Goal: Transaction & Acquisition: Purchase product/service

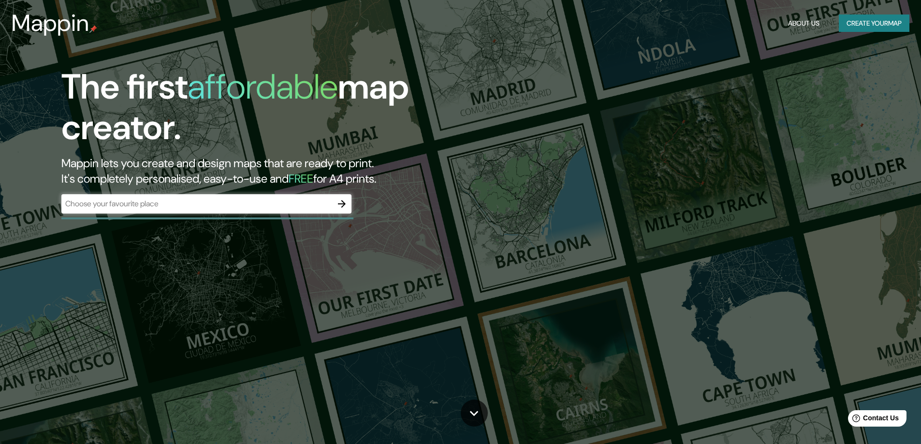
click at [266, 211] on div "​" at bounding box center [206, 203] width 290 height 19
type input "santa cruz de la sierra"
click at [345, 204] on icon "button" at bounding box center [342, 204] width 8 height 8
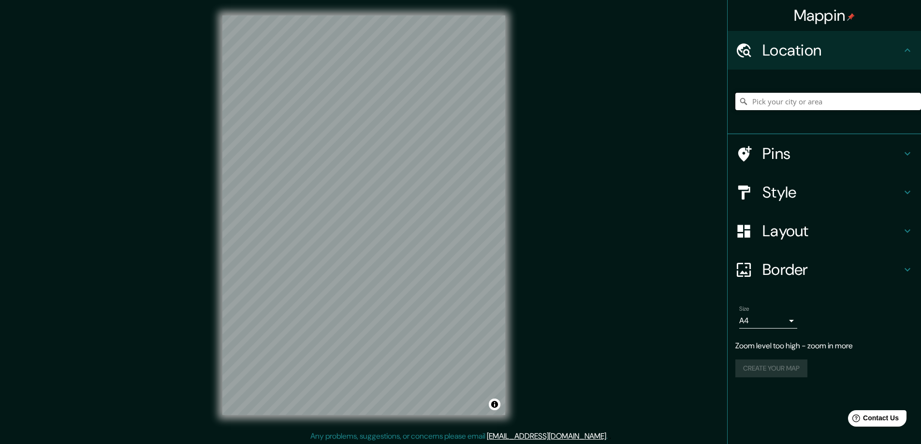
click at [783, 102] on input "Pick your city or area" at bounding box center [828, 101] width 186 height 17
click at [860, 97] on input "Santa Cruz de Tenerife, provincia de Santa Cruz de Tenerife, provincia de Santa…" at bounding box center [828, 101] width 186 height 17
click at [911, 106] on input "Santa Cruz de Tenerife, provincia de Santa Cruz de Tenerife, provincia de Santa…" at bounding box center [828, 101] width 186 height 17
type input "Santa Cruz de Tenerife, provincia de Santa Cruz de Tenerife, provincia de Santa…"
click at [912, 101] on icon "Clear" at bounding box center [913, 102] width 8 height 8
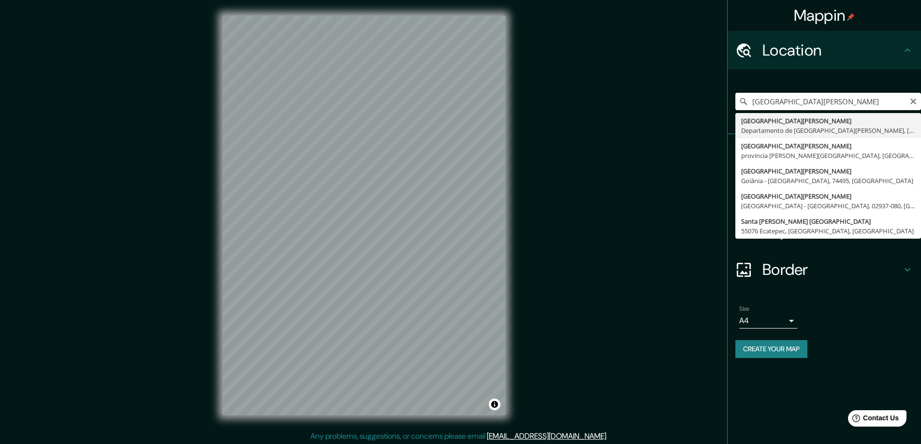
type input "Santa Cruz de la Sierra, Departamento de Santa Cruz, Bolivia"
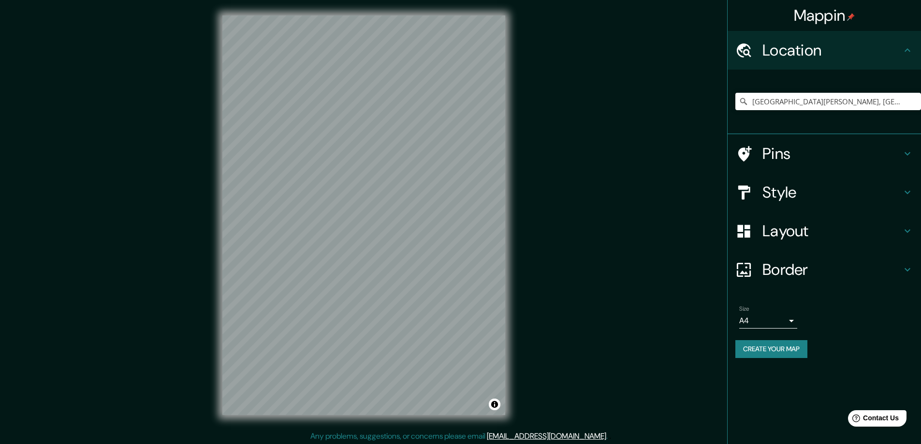
click at [803, 190] on h4 "Style" at bounding box center [831, 192] width 139 height 19
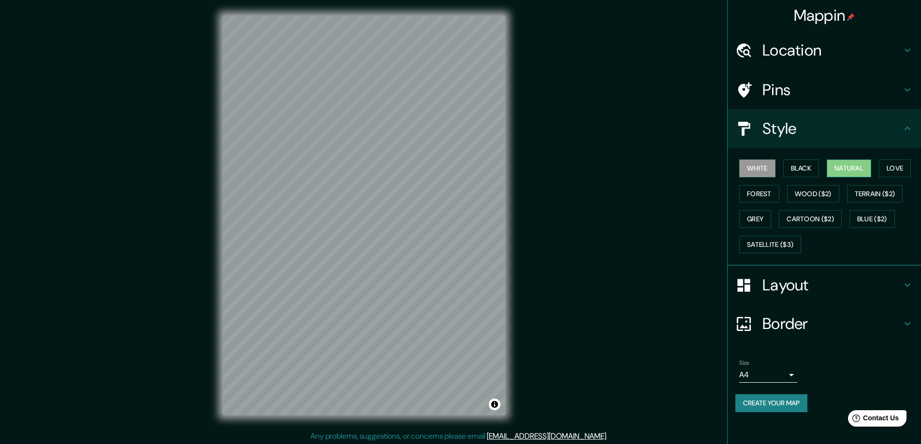
click at [843, 166] on button "Natural" at bounding box center [849, 169] width 44 height 18
click at [835, 250] on div "White Black Natural Love Forest Wood ($2) Terrain ($2) Grey Cartoon ($2) Blue (…" at bounding box center [828, 207] width 186 height 102
click at [808, 164] on button "Black" at bounding box center [801, 169] width 36 height 18
click at [277, 179] on div at bounding box center [279, 180] width 8 height 8
click at [280, 181] on div at bounding box center [282, 181] width 8 height 8
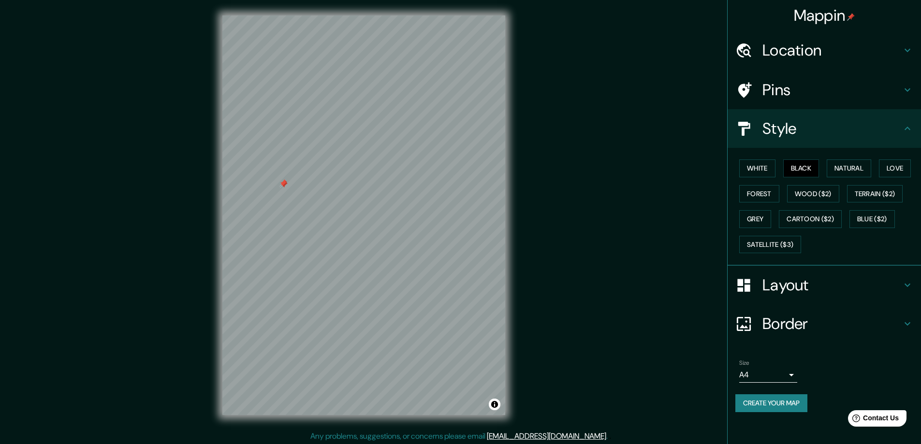
click at [283, 188] on div at bounding box center [284, 185] width 8 height 8
click at [282, 184] on div at bounding box center [283, 183] width 8 height 8
click at [280, 199] on div at bounding box center [280, 197] width 8 height 8
click at [284, 198] on div at bounding box center [285, 197] width 8 height 8
click at [285, 200] on div at bounding box center [285, 197] width 8 height 8
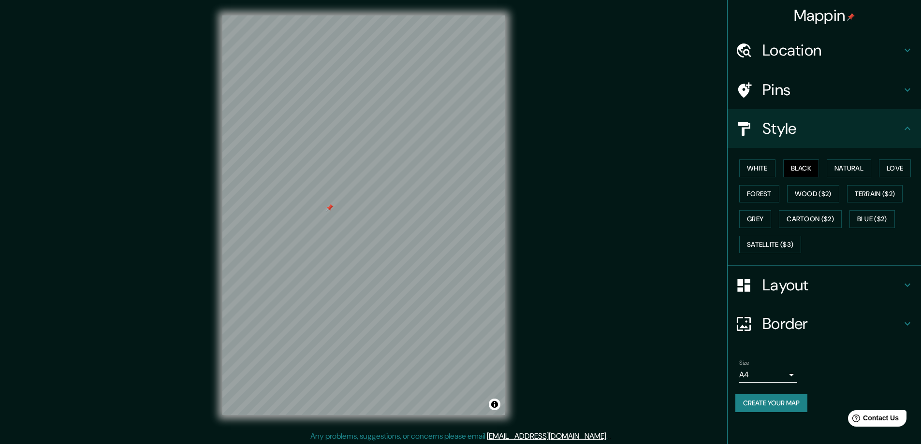
click at [807, 402] on button "Create your map" at bounding box center [771, 404] width 72 height 18
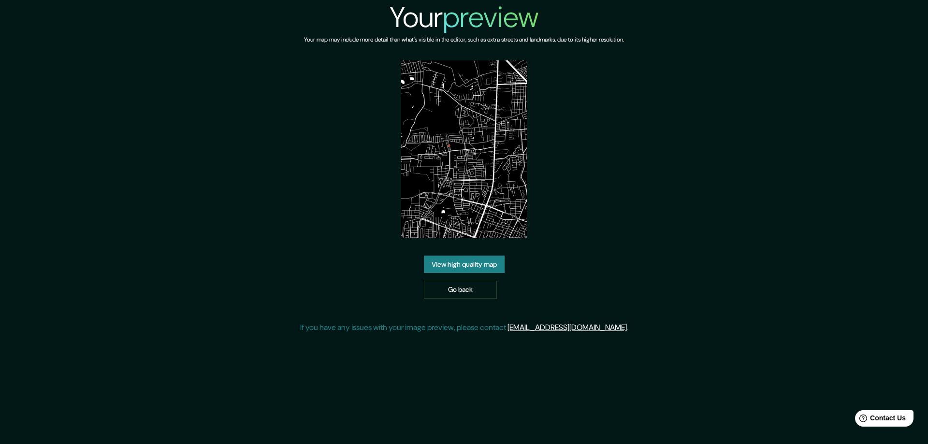
click at [463, 265] on link "View high quality map" at bounding box center [464, 265] width 81 height 18
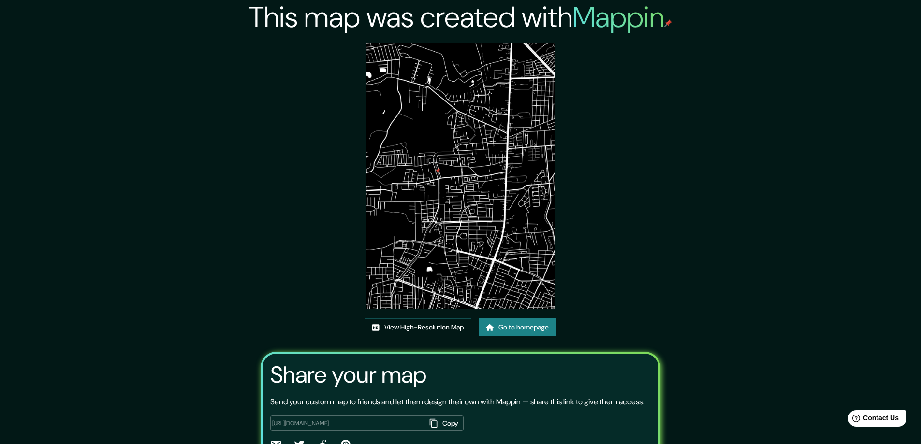
drag, startPoint x: 470, startPoint y: 148, endPoint x: 267, endPoint y: 204, distance: 210.5
click at [250, 205] on div "This map was created with Mappin View High-Resolution Map Go to homepage Share …" at bounding box center [460, 248] width 423 height 497
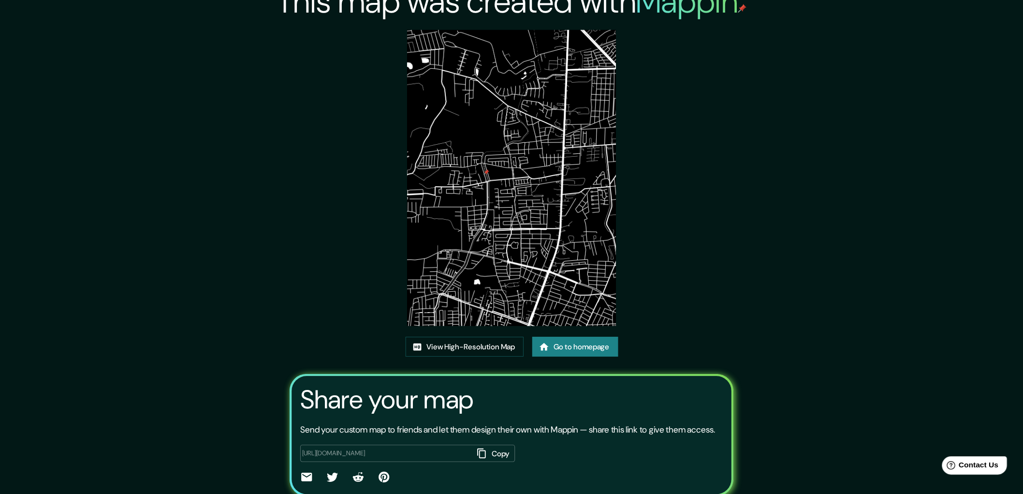
scroll to position [15, 0]
